Goal: Transaction & Acquisition: Purchase product/service

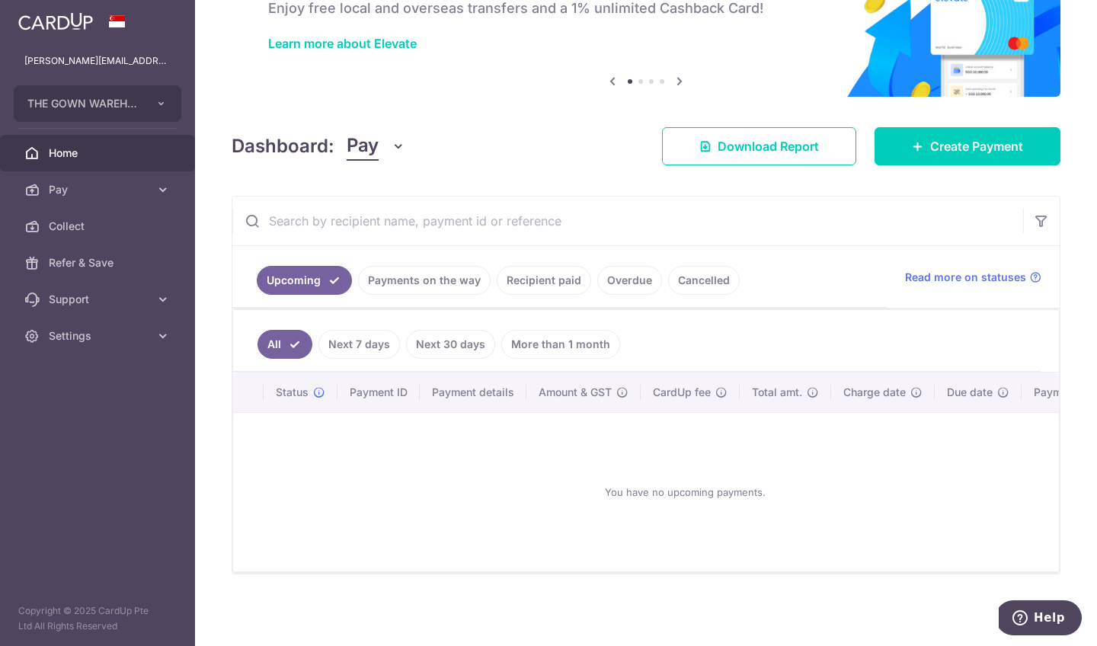
scroll to position [103, 0]
click at [545, 276] on link "Recipient paid" at bounding box center [544, 280] width 94 height 29
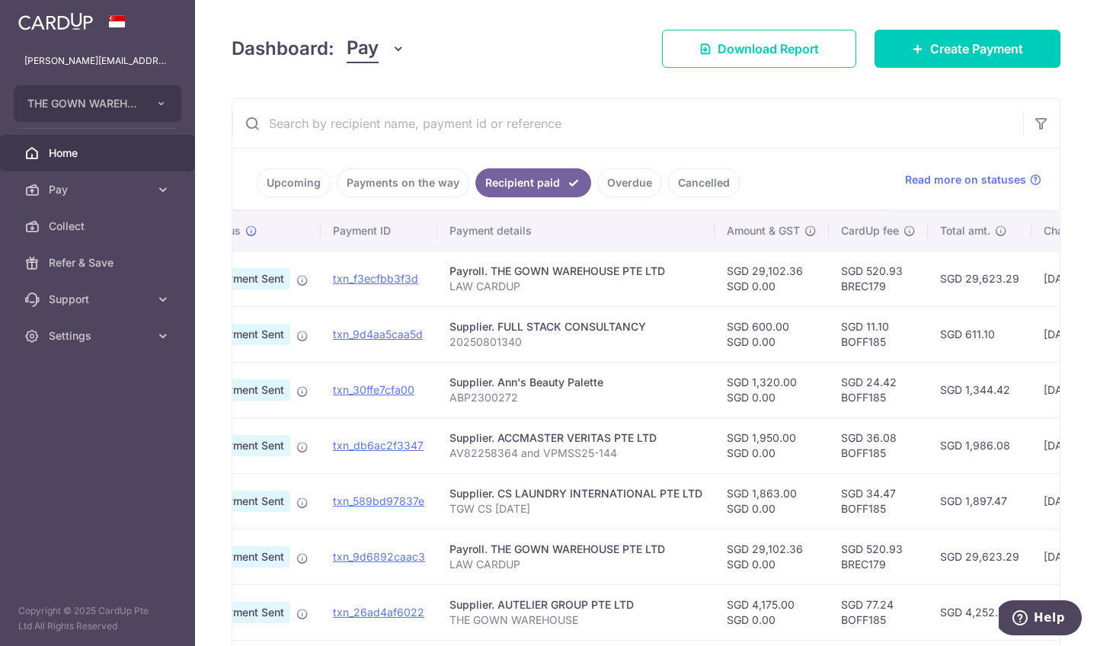
scroll to position [0, 138]
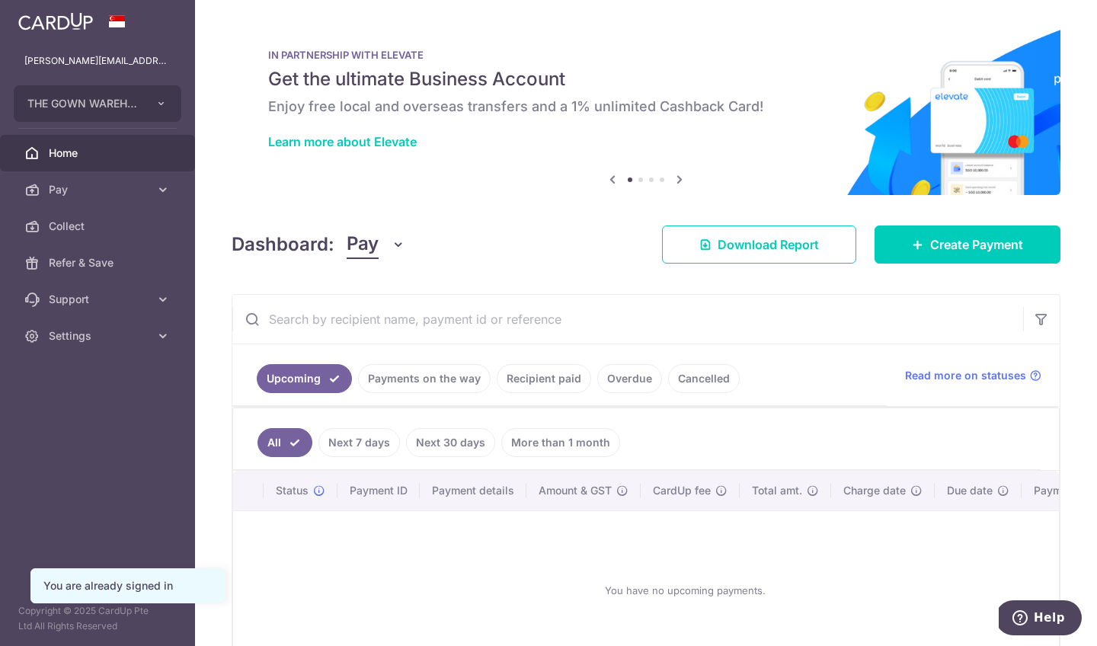
click at [553, 386] on link "Recipient paid" at bounding box center [544, 378] width 94 height 29
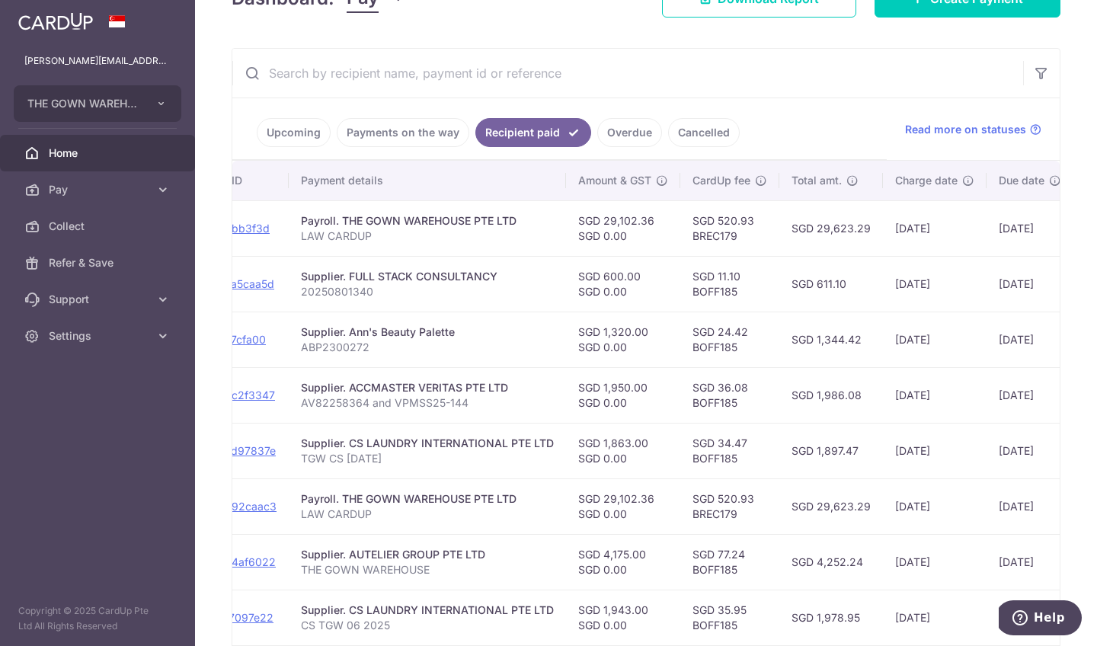
scroll to position [0, 215]
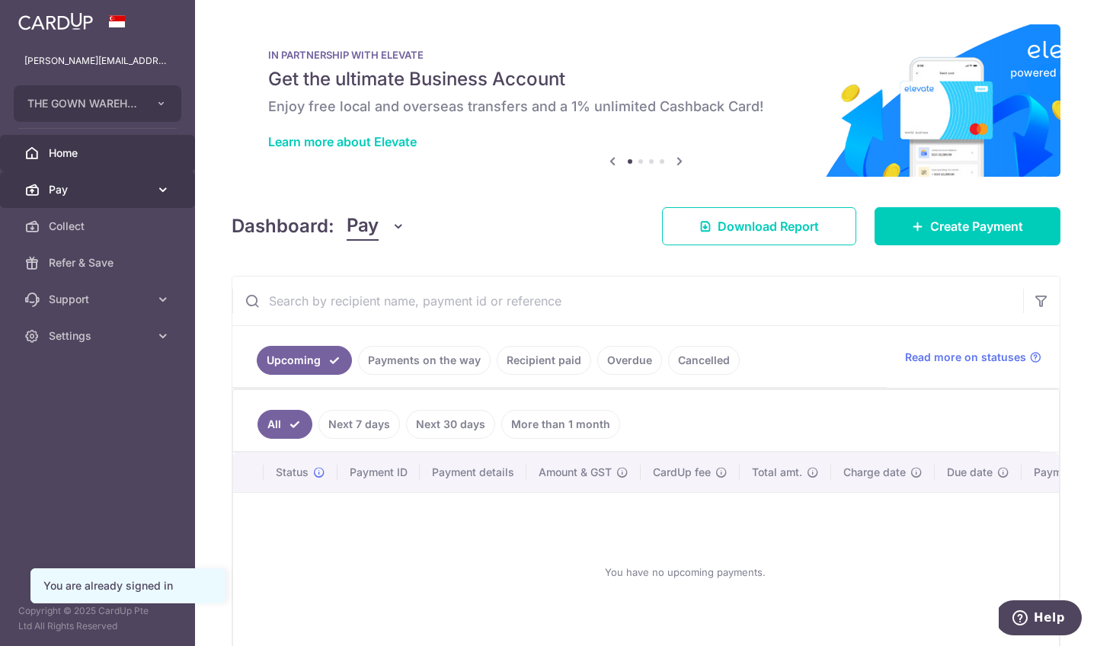
click at [110, 197] on link "Pay" at bounding box center [97, 189] width 195 height 37
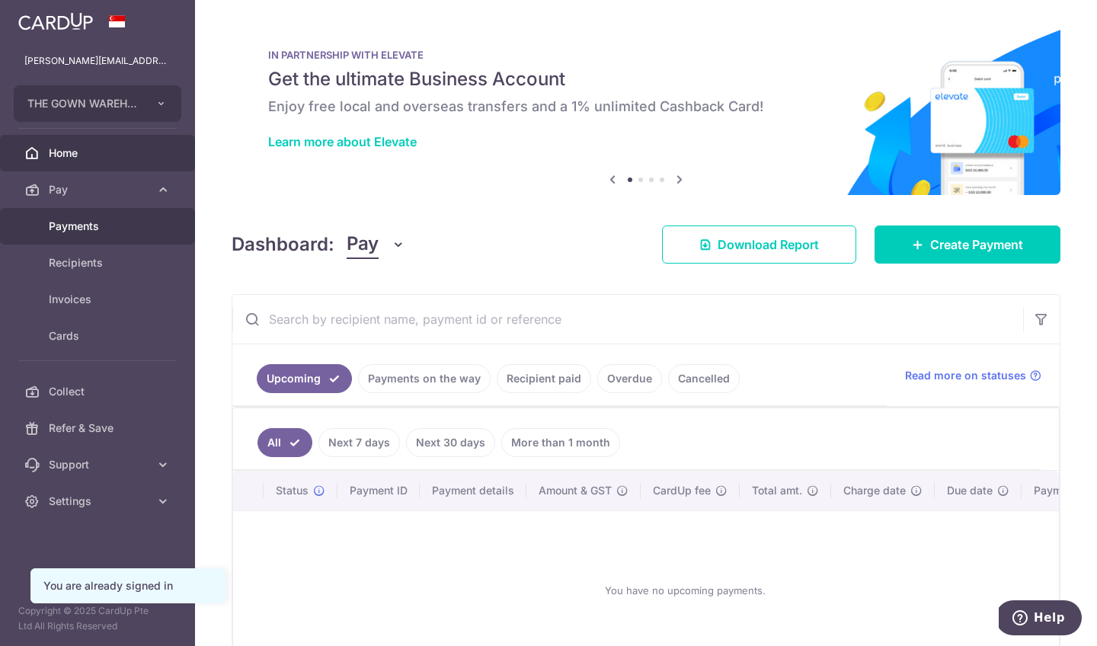
click at [82, 221] on span "Payments" at bounding box center [99, 226] width 101 height 15
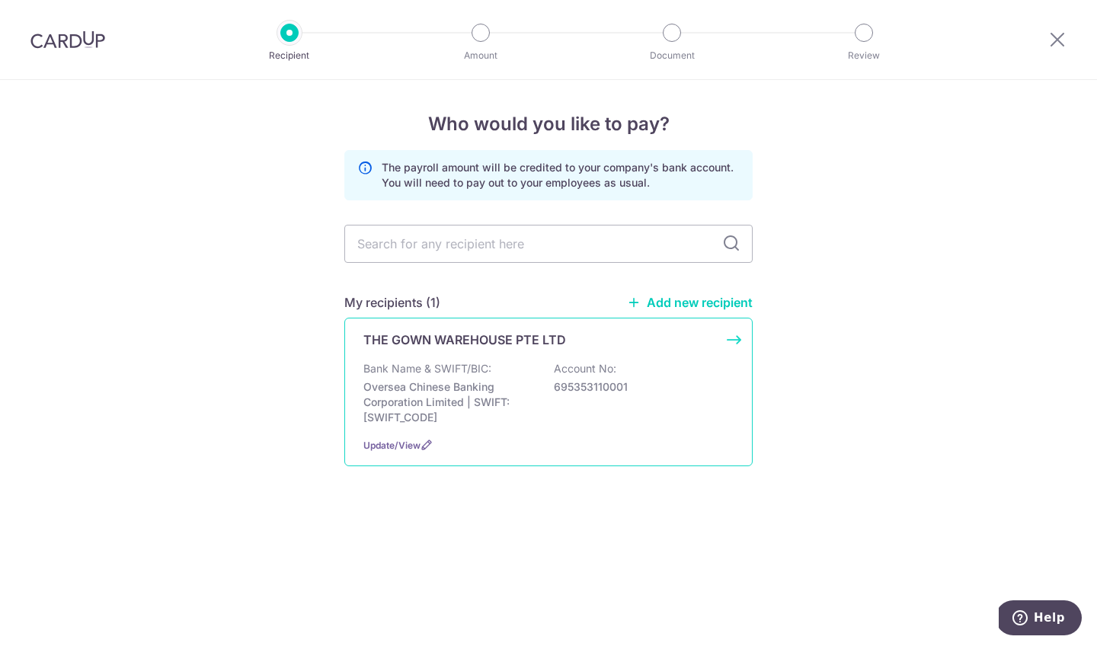
click at [471, 345] on p "THE GOWN WAREHOUSE PTE LTD" at bounding box center [464, 340] width 203 height 18
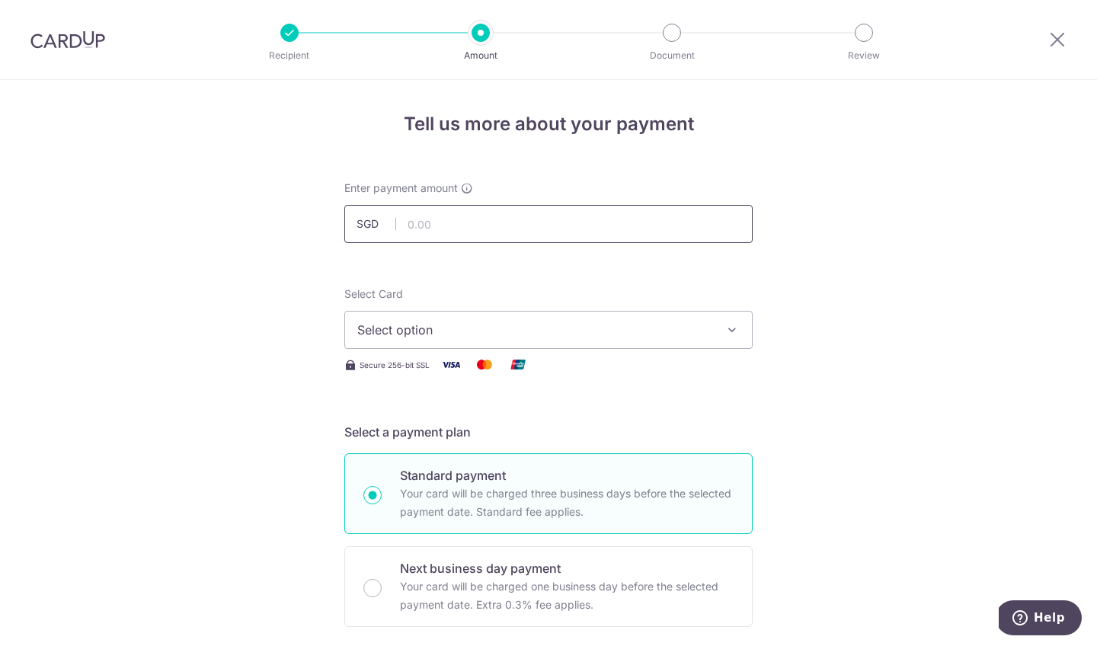
click at [483, 226] on input "text" at bounding box center [548, 224] width 408 height 38
type input "28,828.10"
click at [530, 326] on span "Select option" at bounding box center [534, 330] width 355 height 18
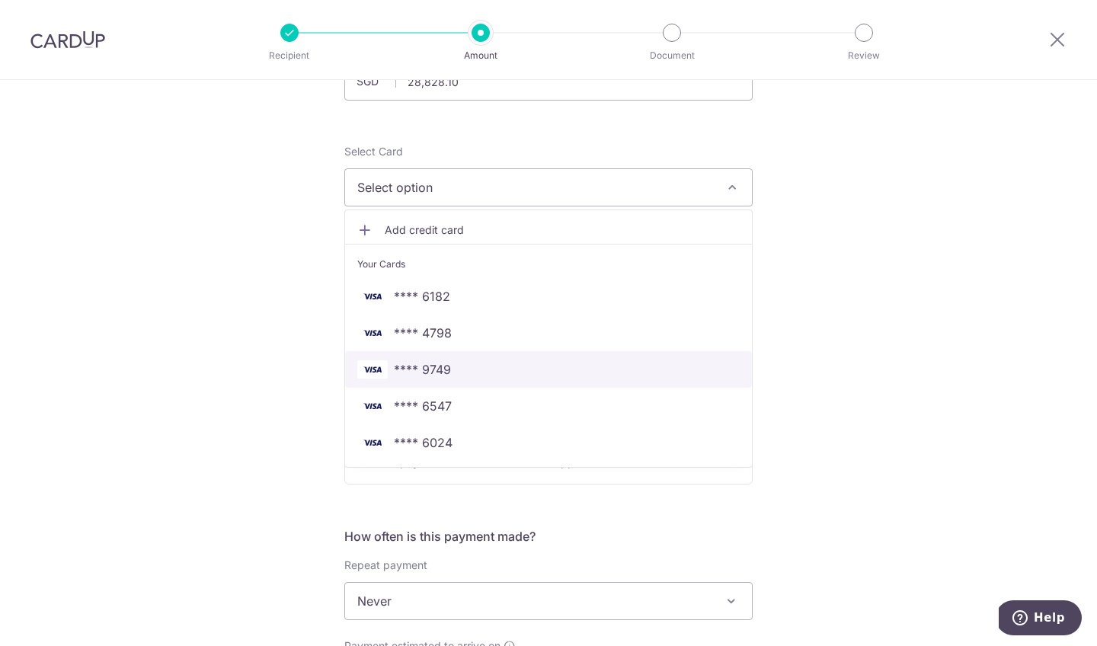
scroll to position [179, 0]
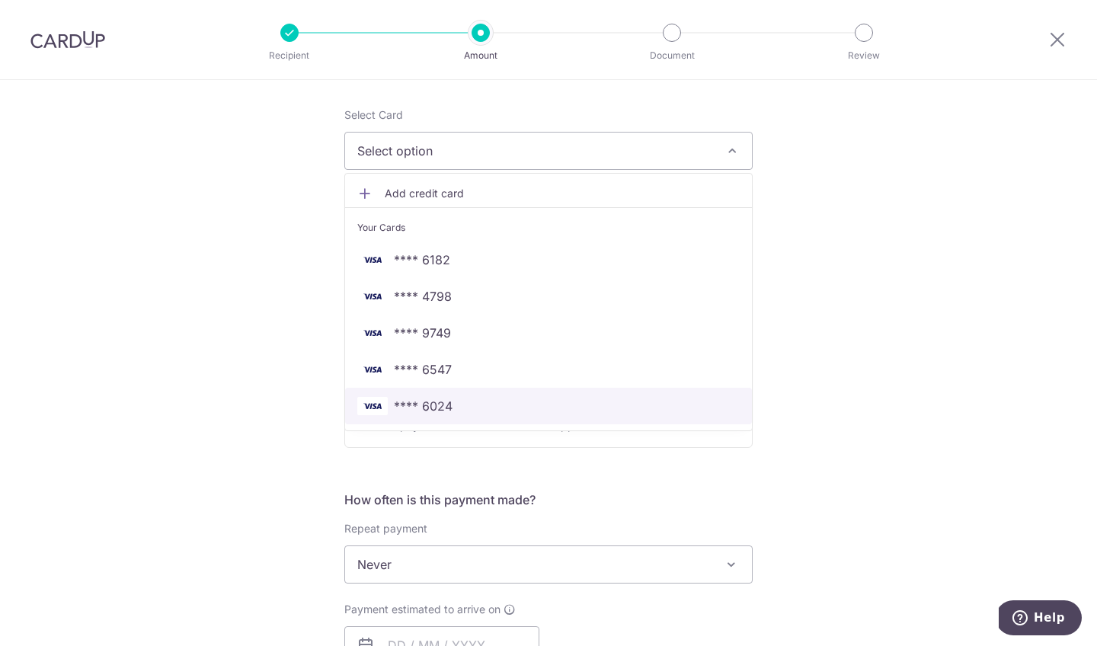
click at [593, 415] on span "**** 6024" at bounding box center [548, 406] width 383 height 18
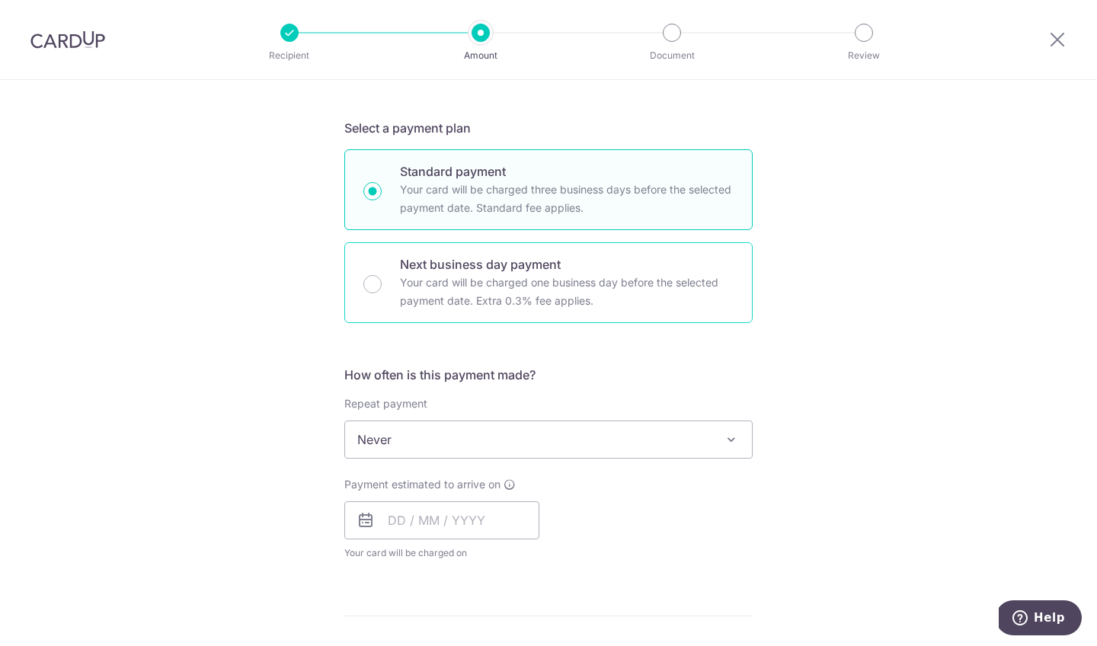
scroll to position [351, 0]
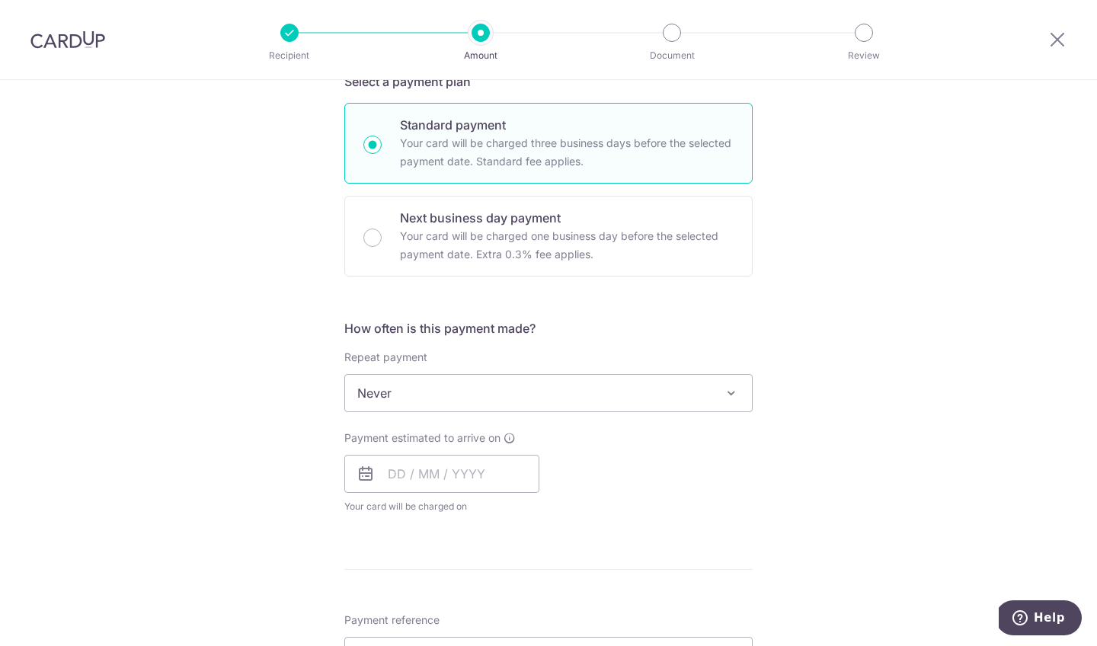
click at [572, 409] on span "Never" at bounding box center [548, 393] width 407 height 37
click at [623, 365] on div "Repeat payment Never Every week Every month Every quarter Every half a year Nev…" at bounding box center [548, 381] width 408 height 62
click at [511, 467] on input "text" at bounding box center [441, 474] width 195 height 38
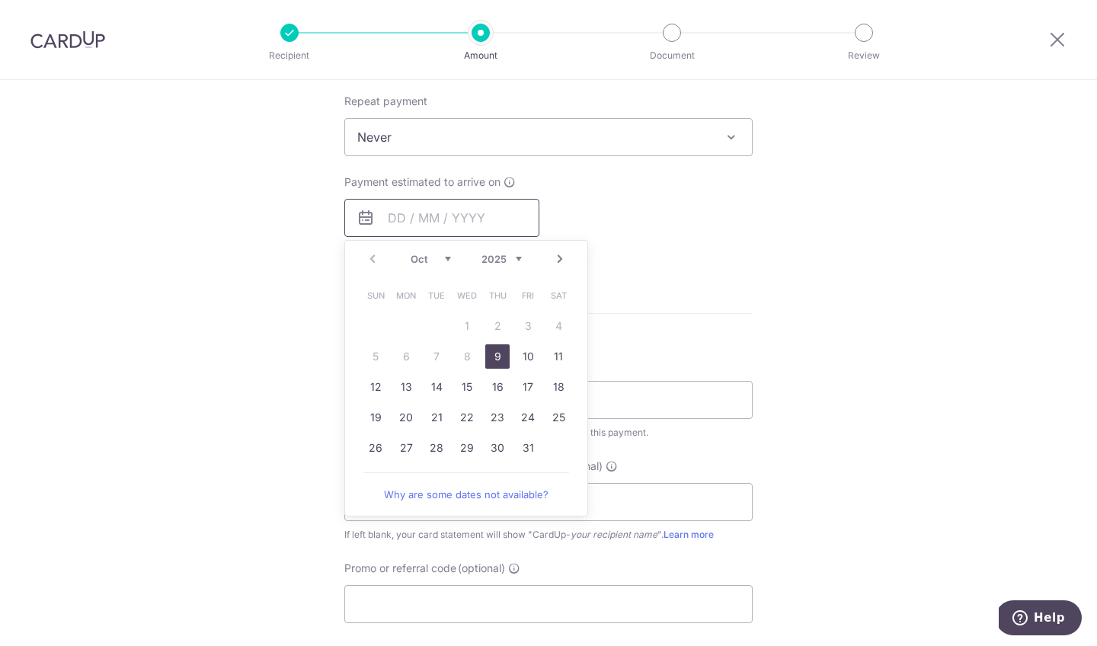
scroll to position [620, 0]
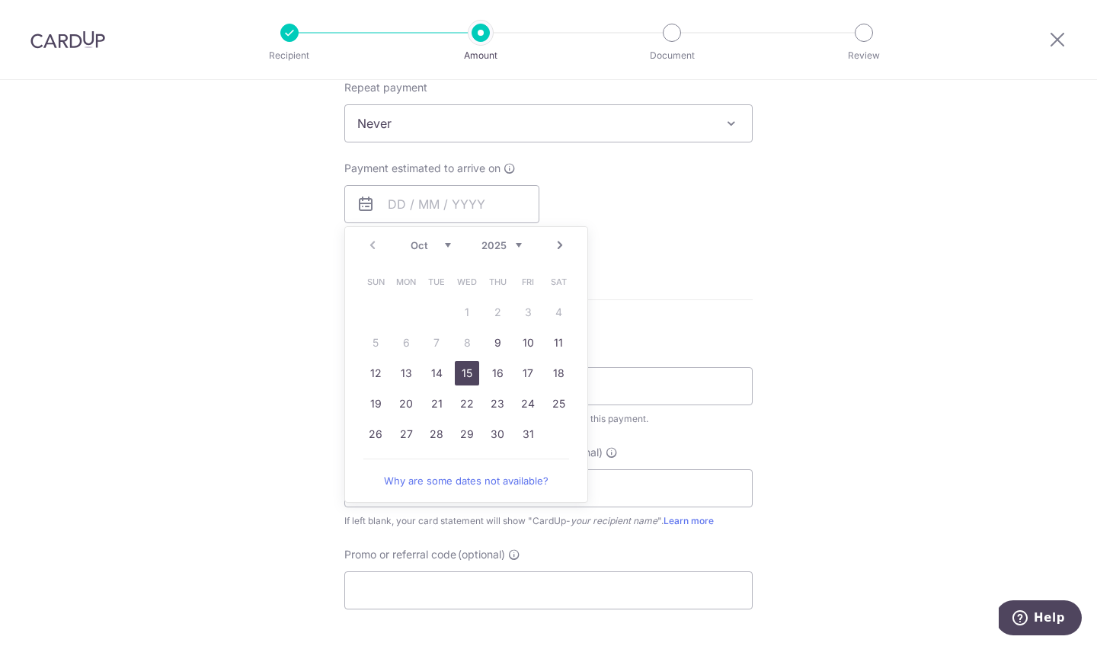
click at [471, 374] on link "15" at bounding box center [467, 373] width 24 height 24
type input "15/10/2025"
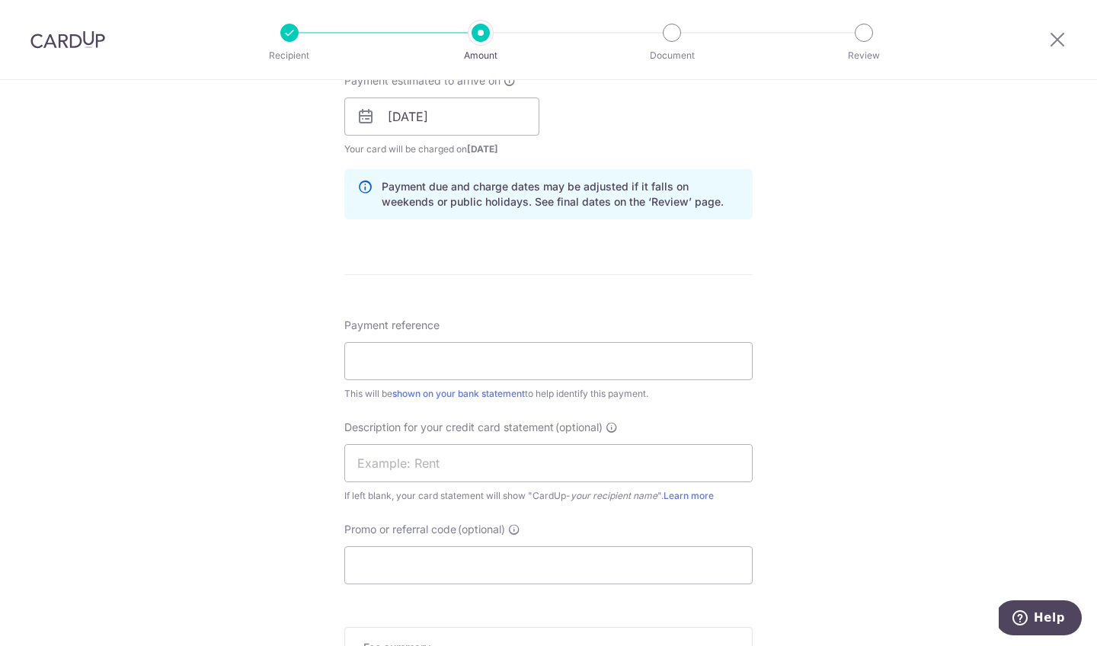
scroll to position [711, 0]
click at [555, 365] on input "Payment reference" at bounding box center [548, 358] width 408 height 38
type input "TGW CARDUP"
click at [640, 459] on input "text" at bounding box center [548, 460] width 408 height 38
type input "TGW CARDUP"
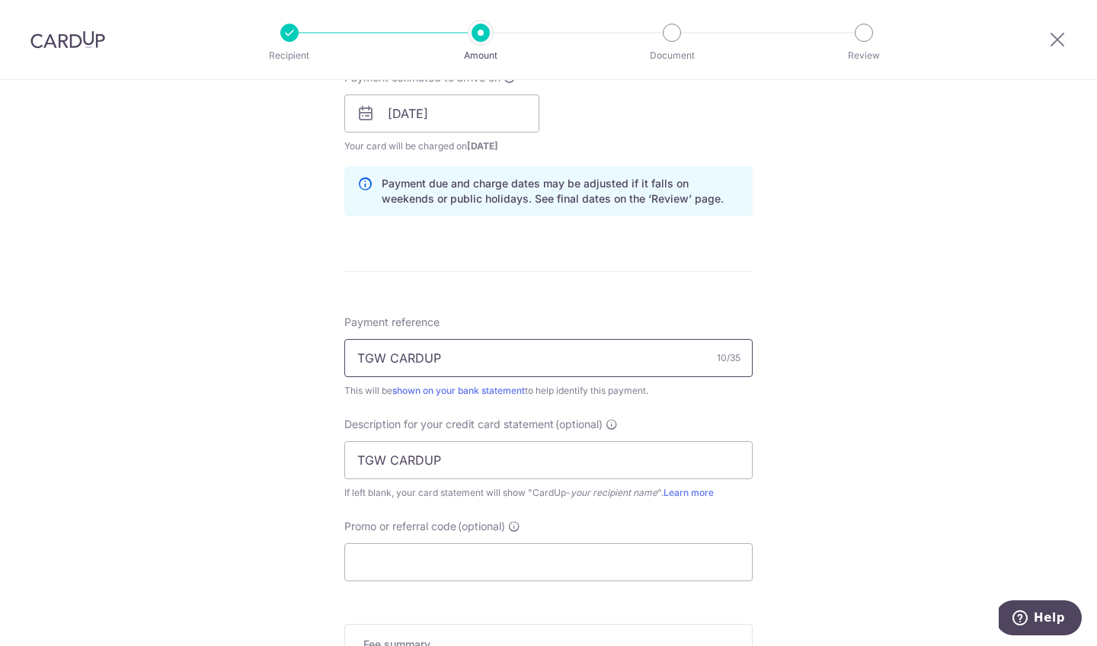
click at [520, 357] on input "TGW CARDUP" at bounding box center [548, 358] width 408 height 38
drag, startPoint x: 387, startPoint y: 354, endPoint x: 293, endPoint y: 343, distance: 95.2
click at [293, 343] on div "Tell us more about your payment Enter payment amount SGD 28,828.10 28828.10 Sel…" at bounding box center [548, 133] width 1097 height 1528
type input "LAW CARDUP"
click at [502, 575] on input "Promo or referral code (optional)" at bounding box center [548, 562] width 408 height 38
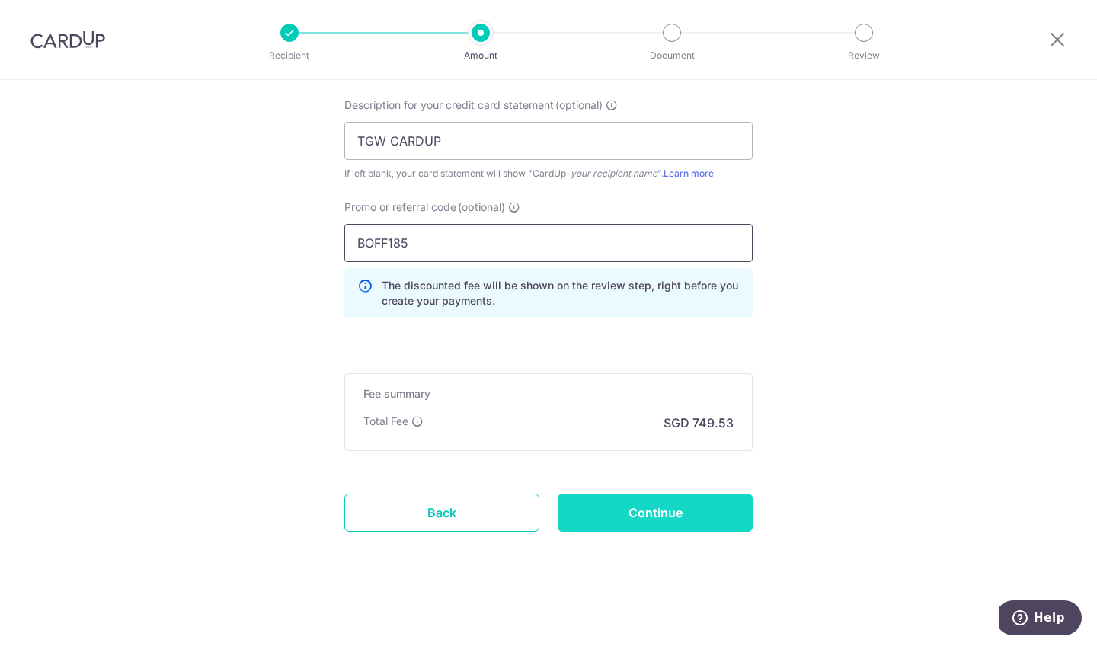
scroll to position [1030, 0]
type input "BOFF185"
click at [674, 505] on input "Continue" at bounding box center [655, 513] width 195 height 38
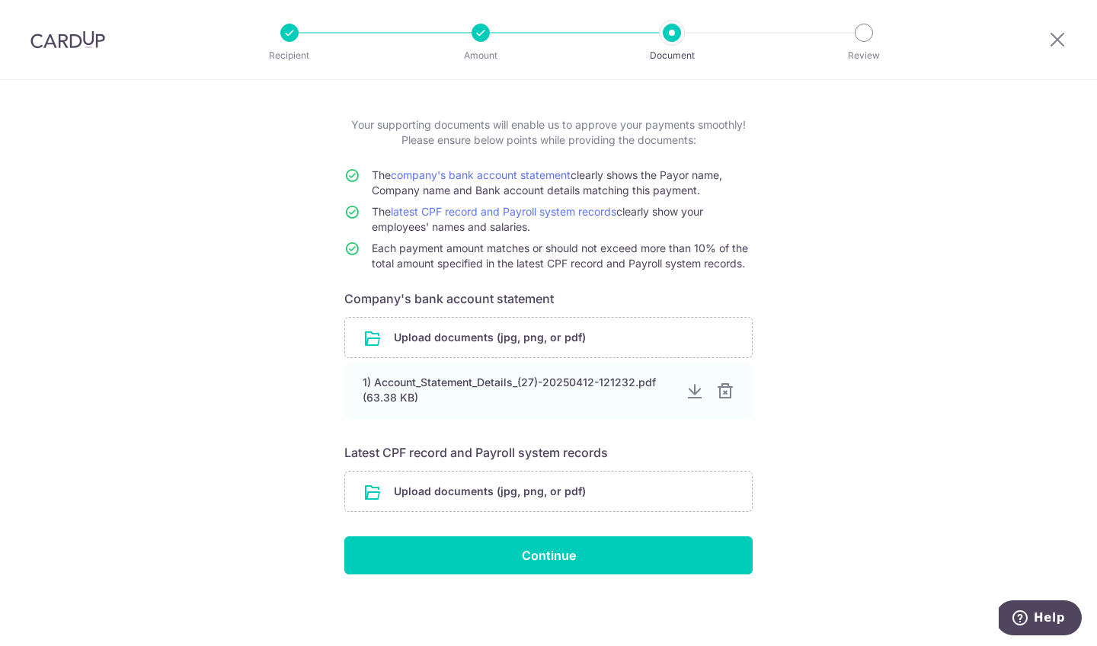
scroll to position [63, 0]
click at [614, 325] on input "file" at bounding box center [548, 338] width 407 height 40
click at [544, 495] on input "file" at bounding box center [548, 492] width 407 height 40
click at [0, 227] on div "Help us verify your payment Your supporting documents will enable us to approve…" at bounding box center [548, 331] width 1097 height 629
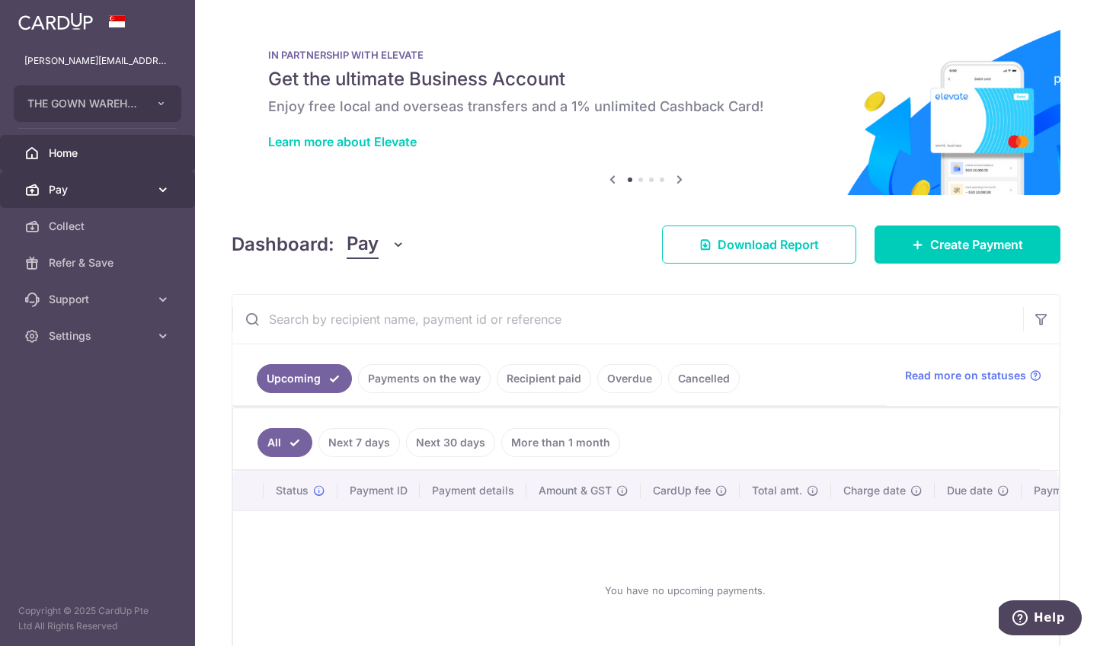
click at [152, 194] on link "Pay" at bounding box center [97, 189] width 195 height 37
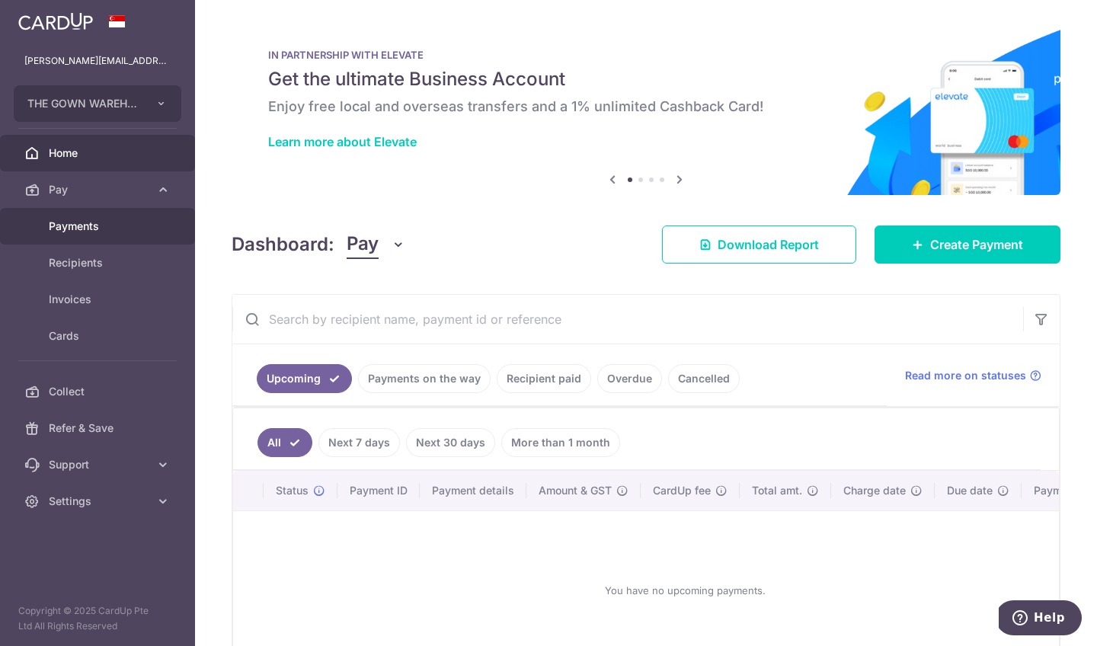
click at [154, 226] on link "Payments" at bounding box center [97, 226] width 195 height 37
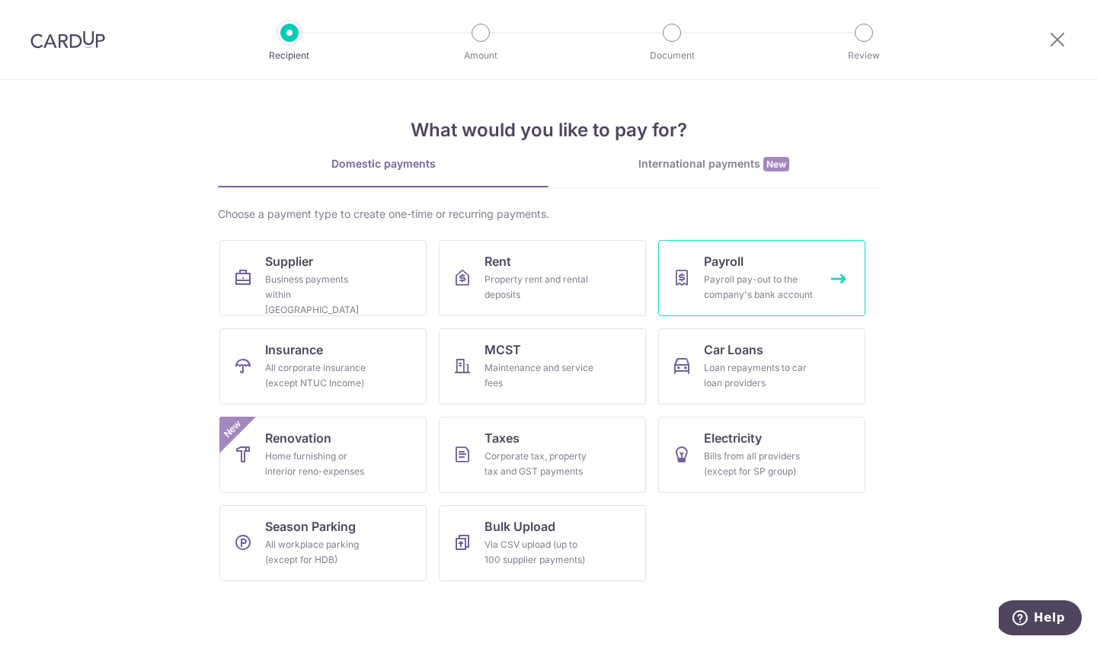
click at [738, 263] on span "Payroll" at bounding box center [724, 261] width 40 height 18
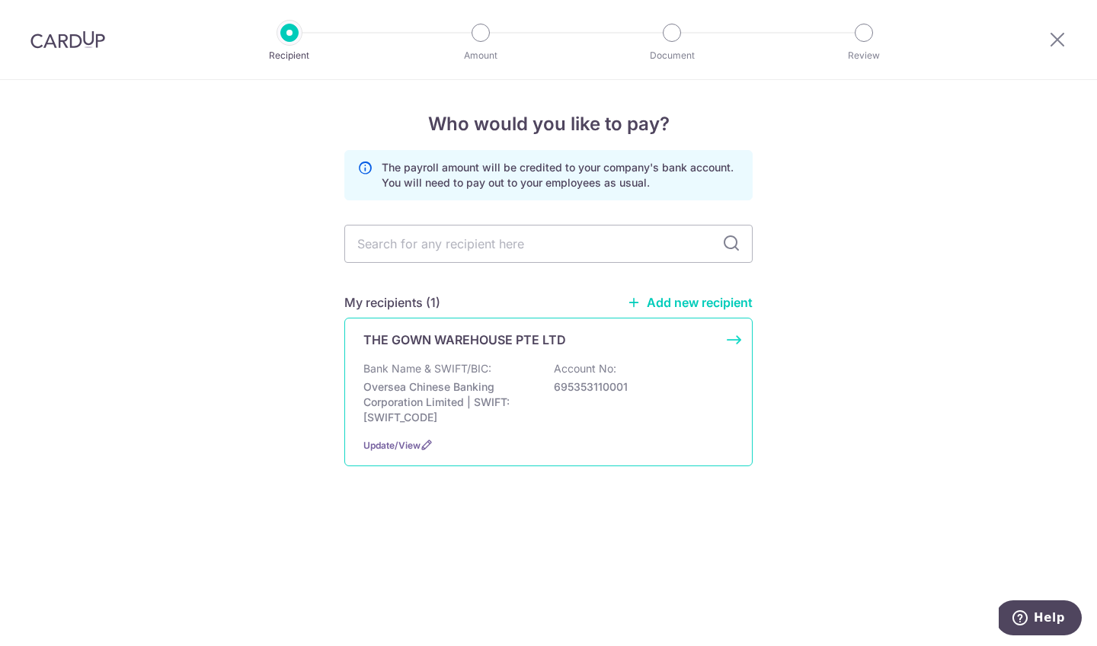
click at [510, 345] on p "THE GOWN WAREHOUSE PTE LTD" at bounding box center [464, 340] width 203 height 18
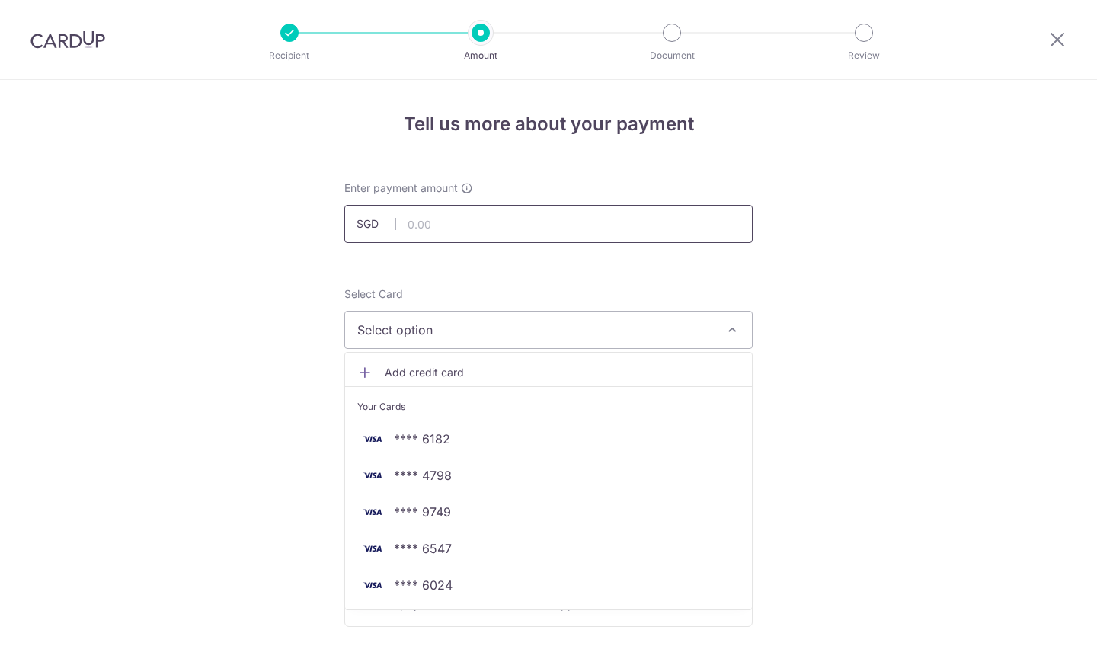
click at [511, 229] on input "text" at bounding box center [548, 224] width 408 height 38
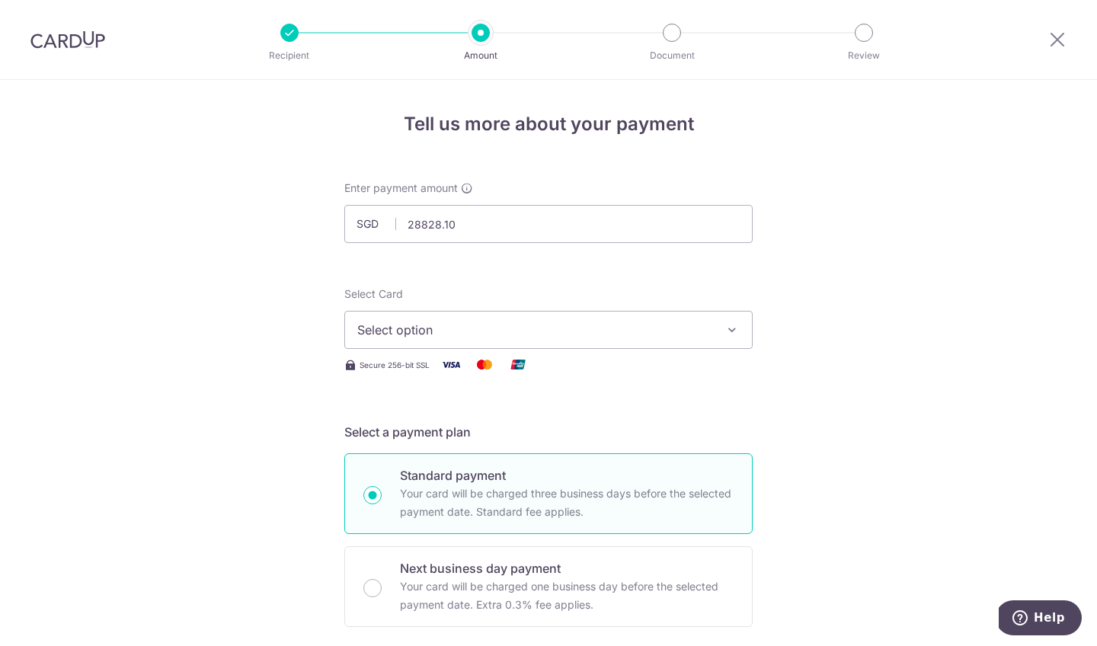
type input "28,828.10"
click at [554, 326] on span "Select option" at bounding box center [534, 330] width 355 height 18
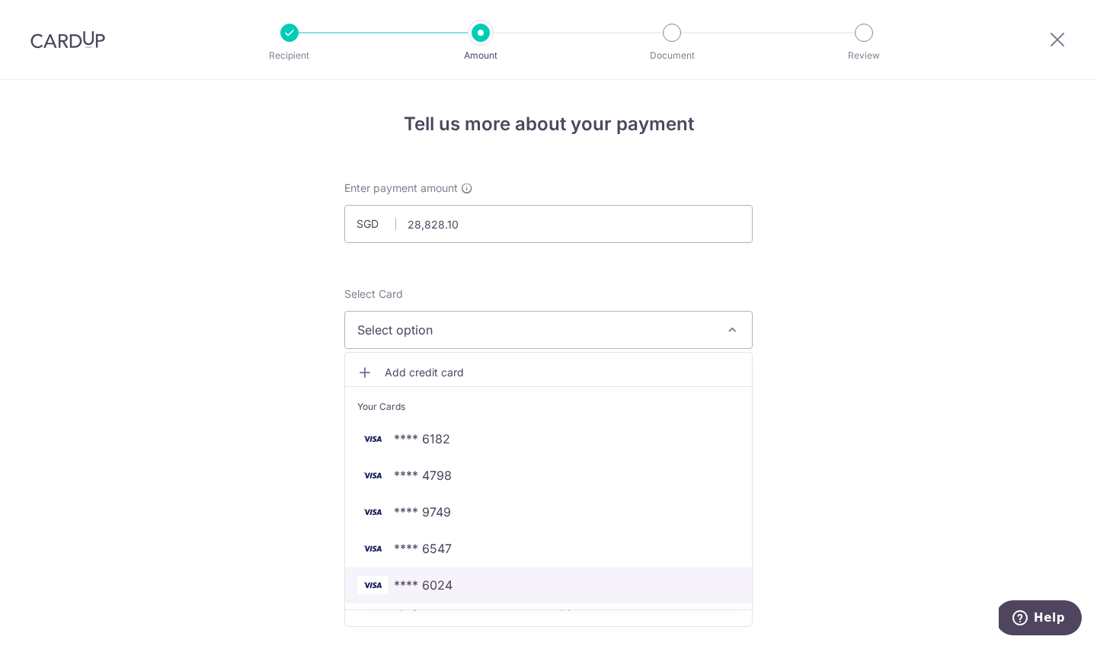
click at [542, 578] on span "**** 6024" at bounding box center [548, 585] width 383 height 18
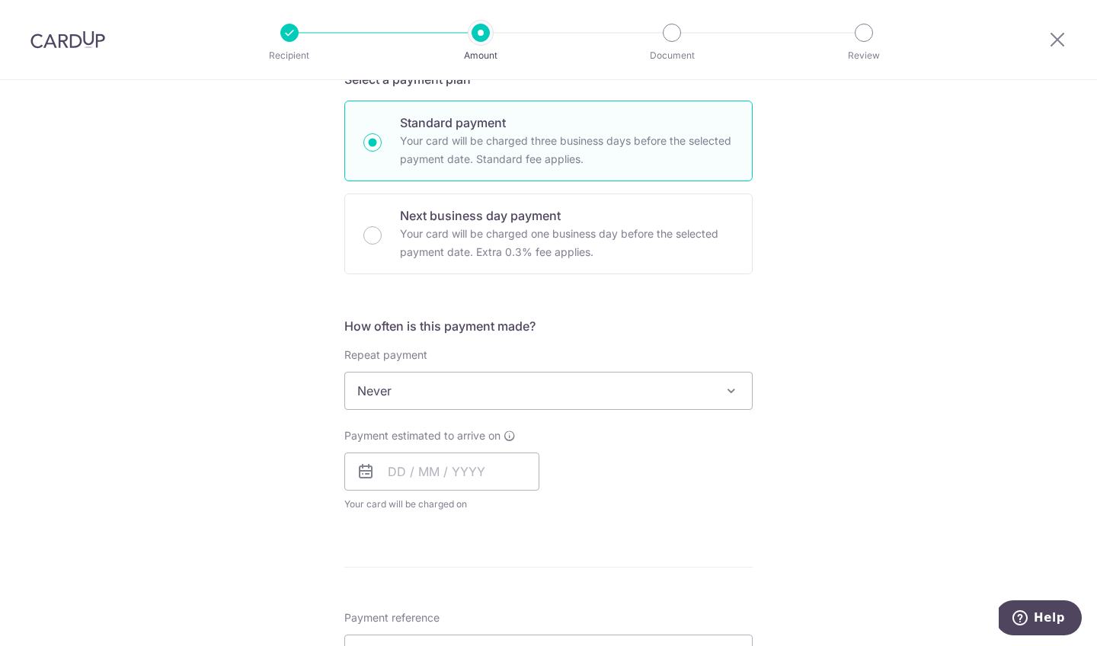
scroll to position [372, 0]
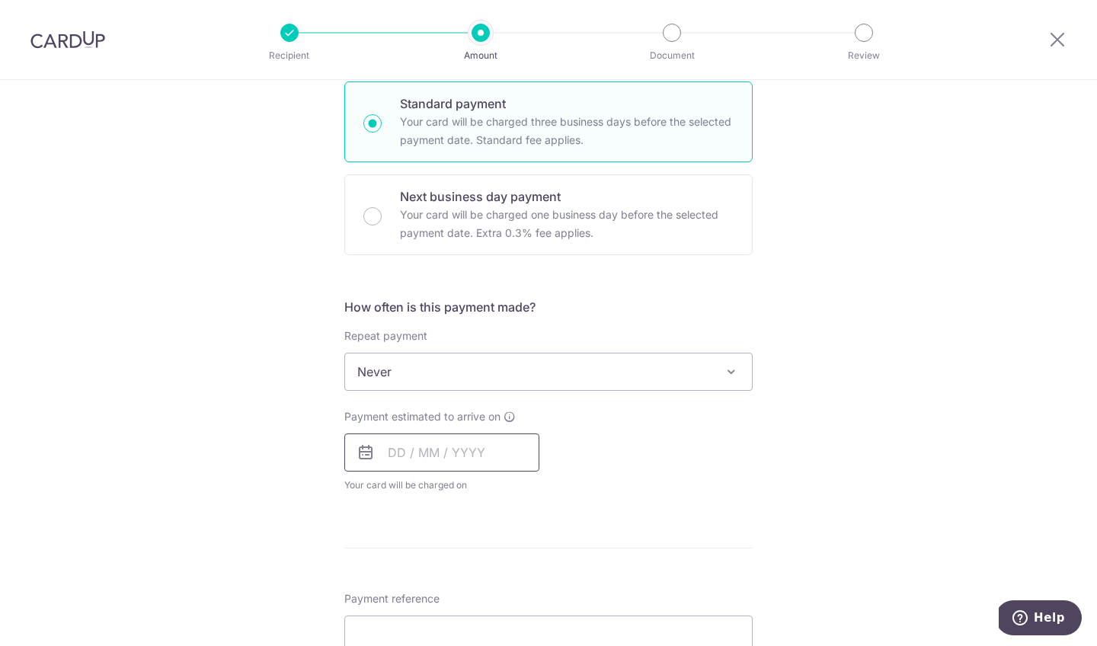
click at [488, 440] on input "text" at bounding box center [441, 453] width 195 height 38
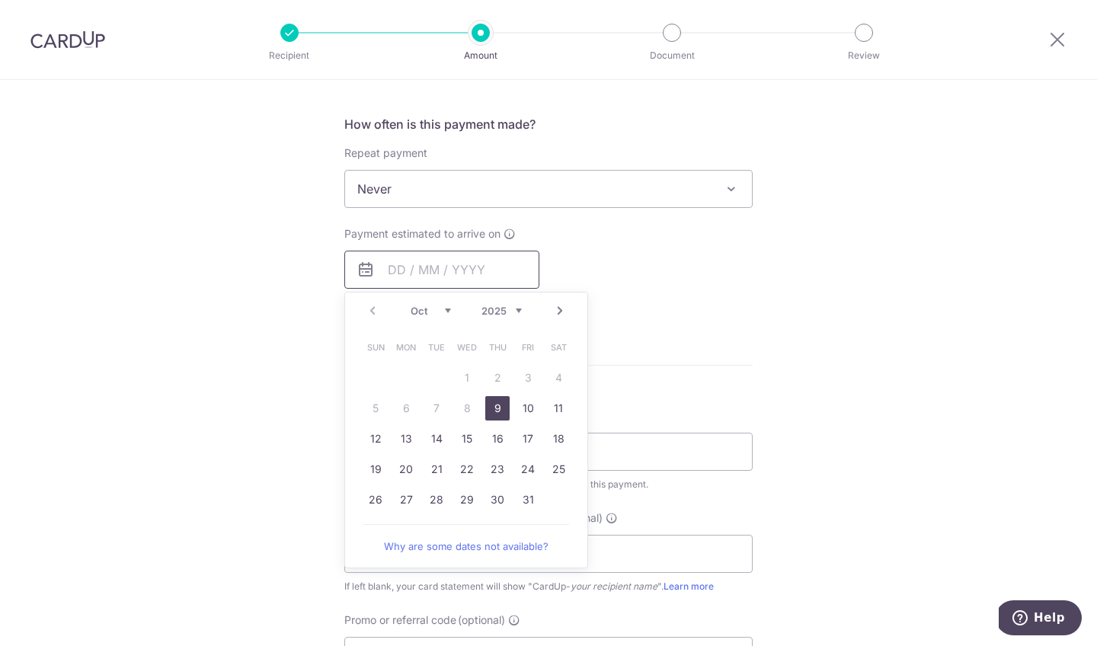
scroll to position [574, 0]
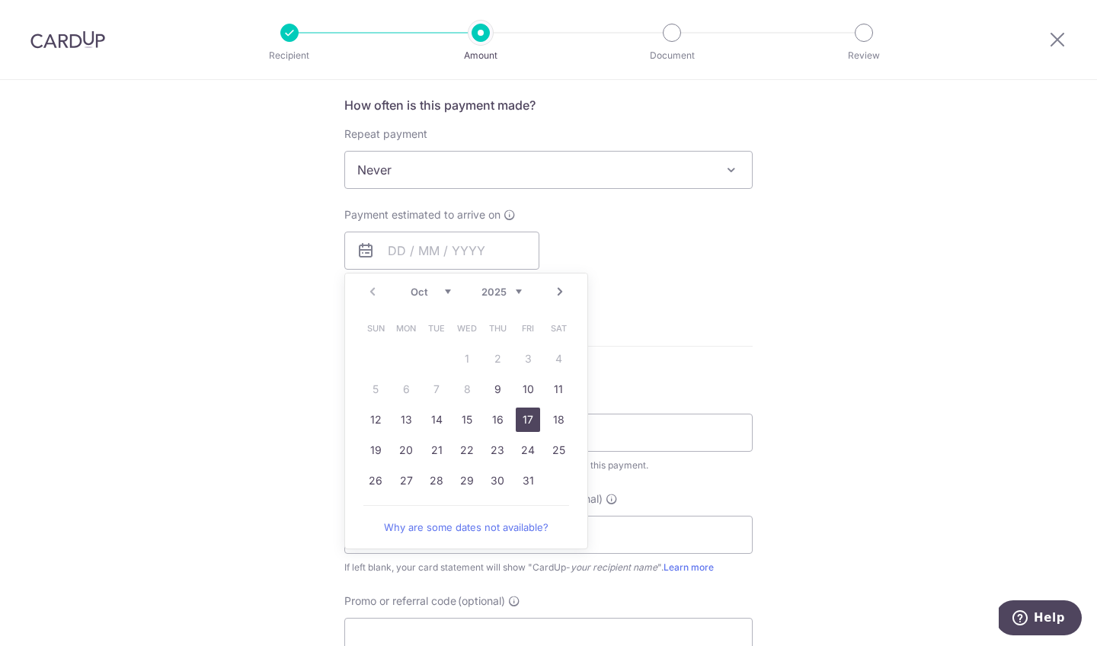
click at [522, 419] on link "17" at bounding box center [528, 420] width 24 height 24
type input "17/10/2025"
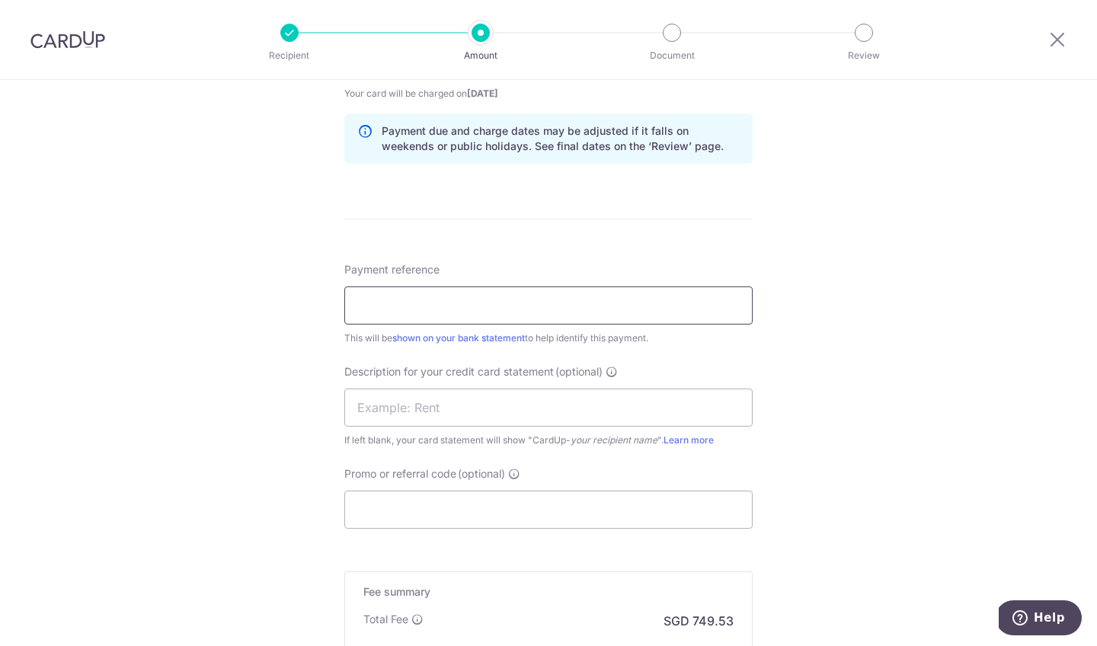
scroll to position [789, 0]
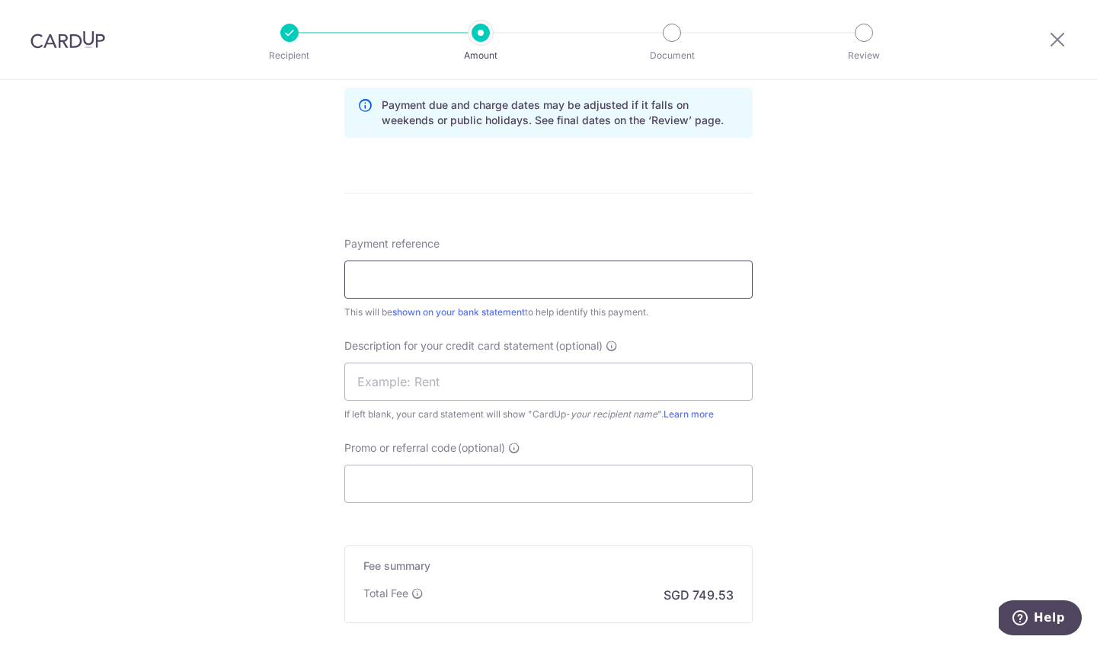
click at [549, 272] on input "Payment reference" at bounding box center [548, 280] width 408 height 38
type input "law card"
click at [488, 379] on input "text" at bounding box center [548, 382] width 408 height 38
type input "tgw card"
drag, startPoint x: 513, startPoint y: 408, endPoint x: 536, endPoint y: 475, distance: 71.1
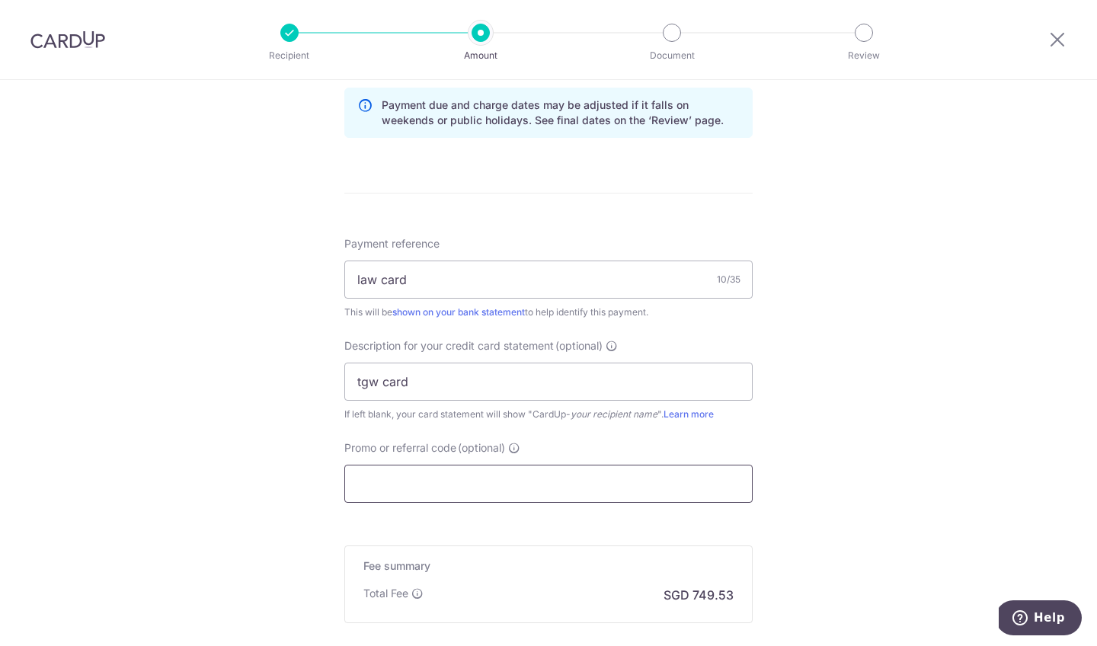
click at [536, 475] on input "Promo or referral code (optional)" at bounding box center [548, 484] width 408 height 38
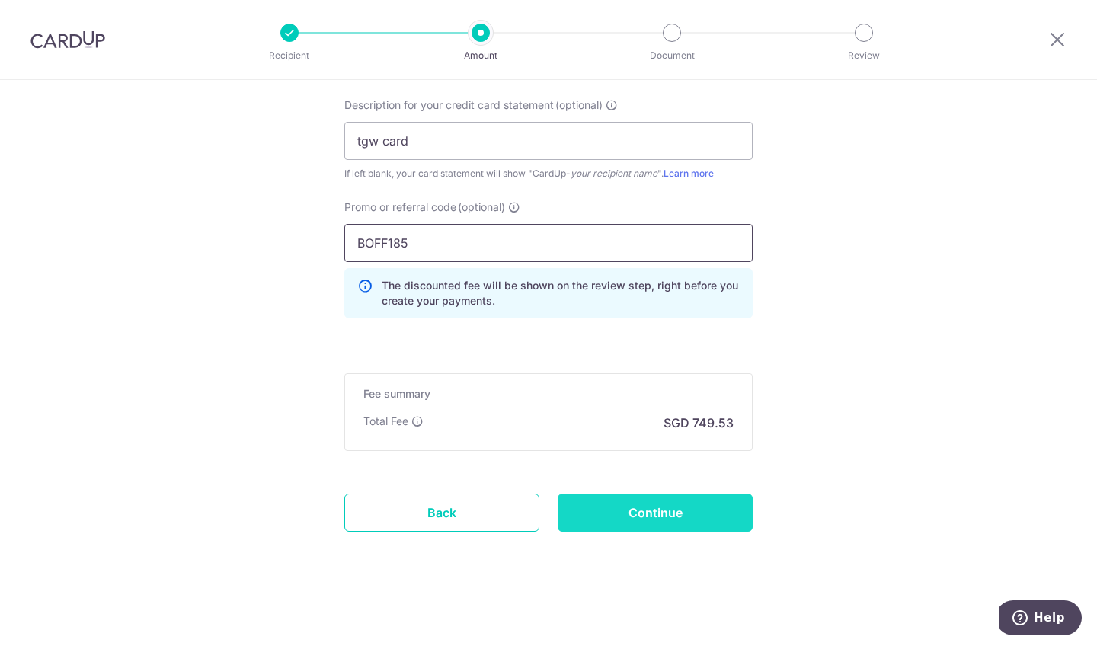
scroll to position [1030, 0]
type input "BOFF185"
click at [641, 517] on input "Continue" at bounding box center [655, 513] width 195 height 38
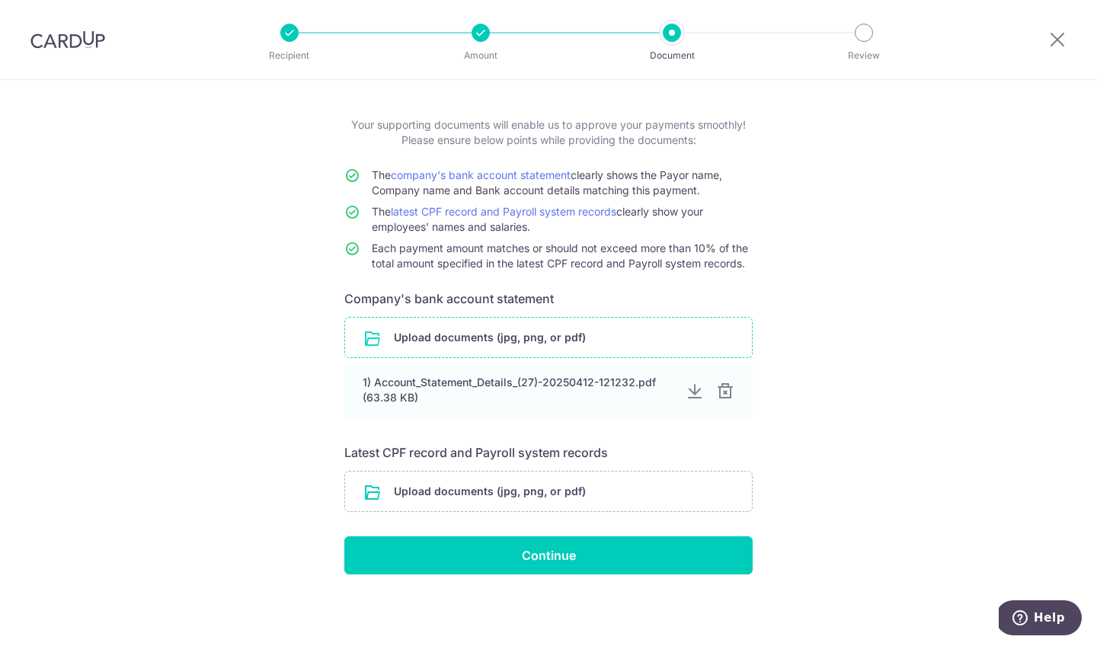
scroll to position [63, 0]
click at [594, 340] on input "file" at bounding box center [548, 338] width 407 height 40
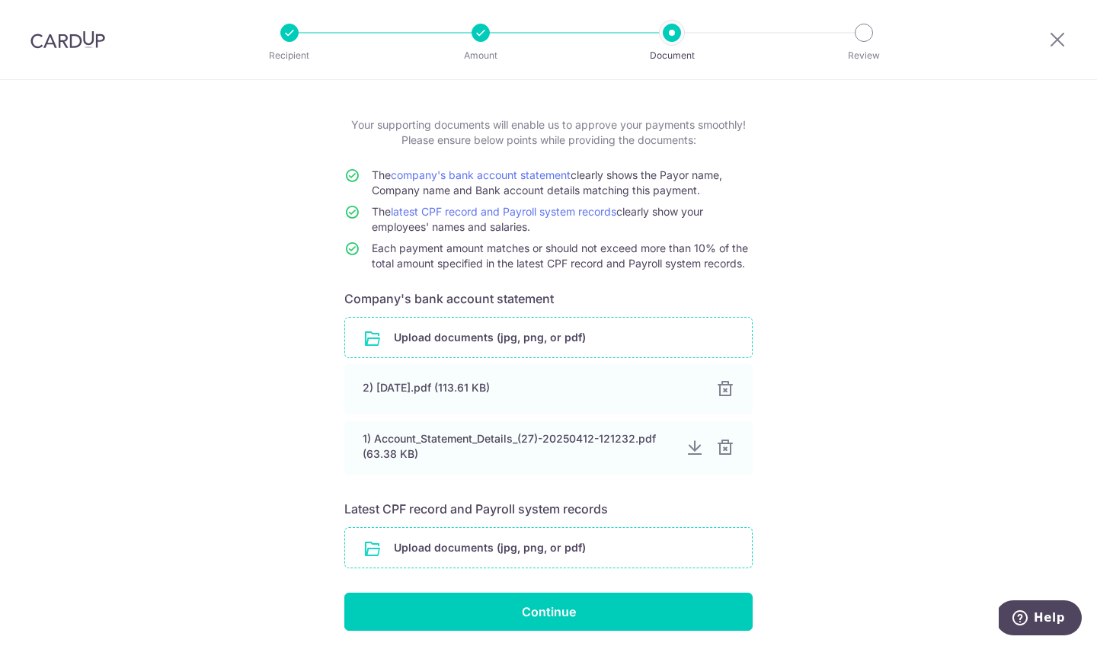
click at [594, 543] on input "file" at bounding box center [548, 548] width 407 height 40
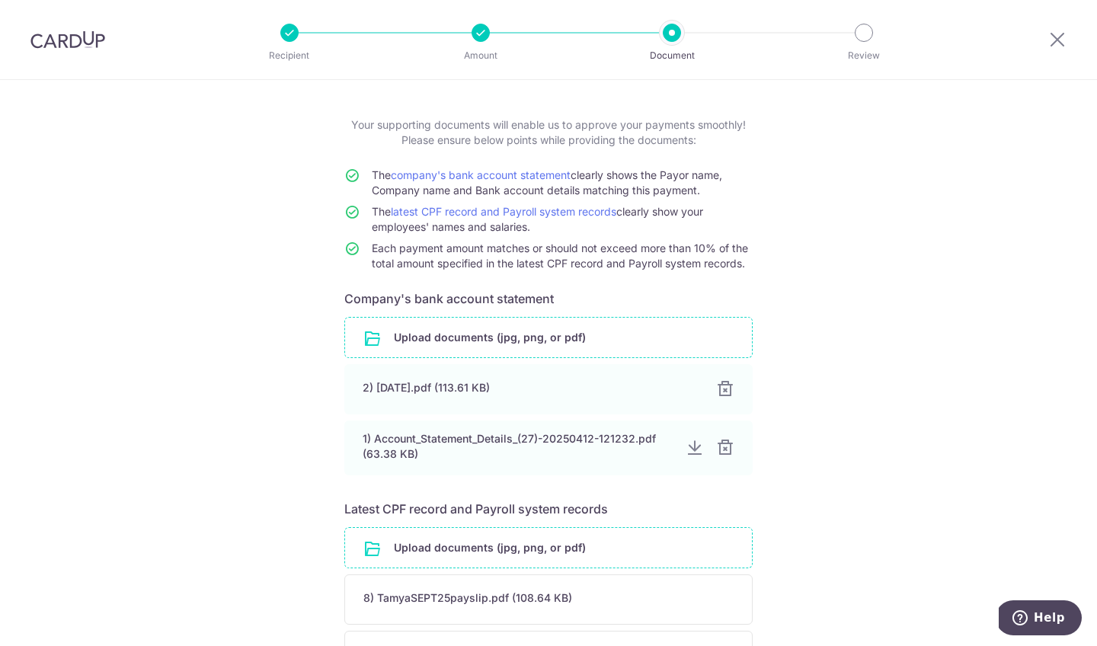
click at [621, 545] on input "file" at bounding box center [548, 548] width 407 height 40
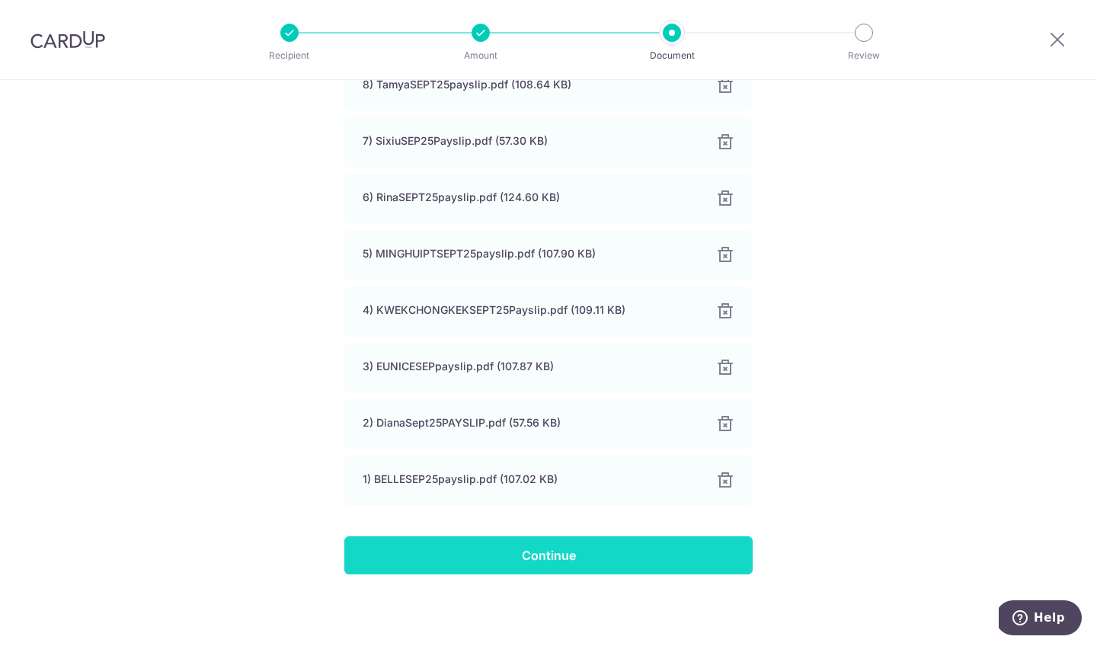
scroll to position [633, 0]
click at [668, 543] on input "Continue" at bounding box center [548, 555] width 408 height 38
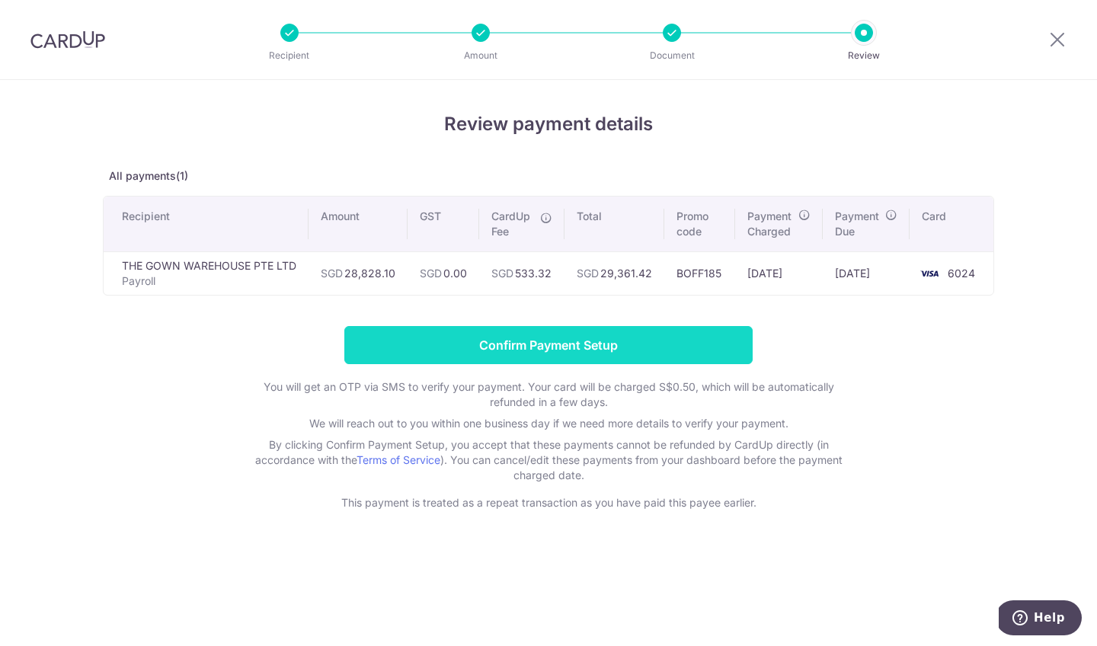
click at [611, 356] on input "Confirm Payment Setup" at bounding box center [548, 345] width 408 height 38
